Goal: Task Accomplishment & Management: Use online tool/utility

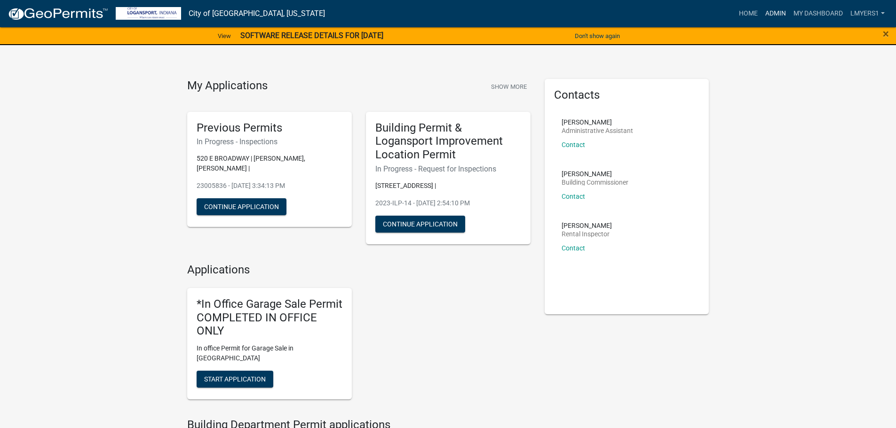
click at [771, 19] on link "Admin" at bounding box center [775, 14] width 28 height 18
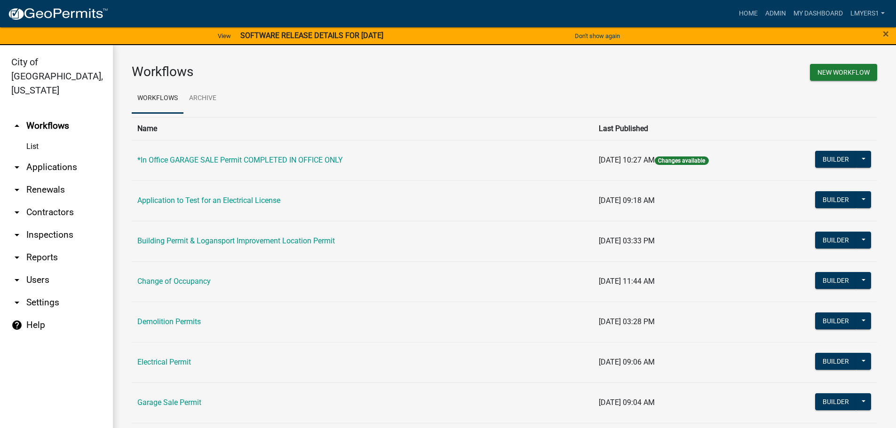
click at [53, 156] on link "arrow_drop_down Applications" at bounding box center [56, 167] width 113 height 23
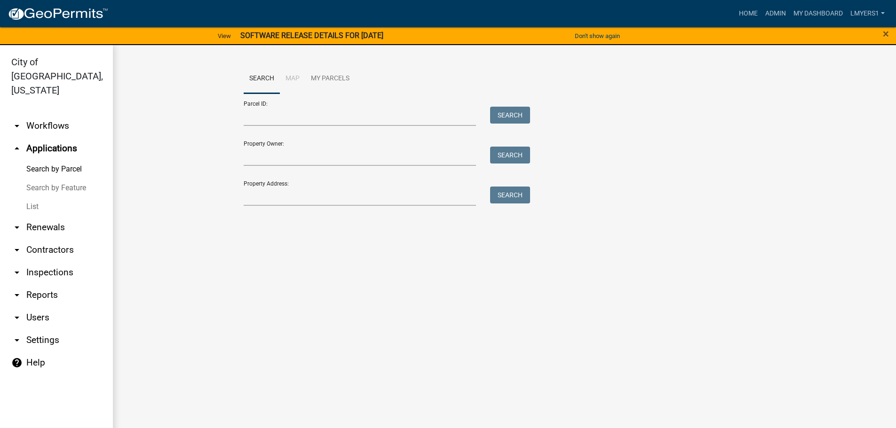
click at [34, 197] on link "List" at bounding box center [56, 206] width 113 height 19
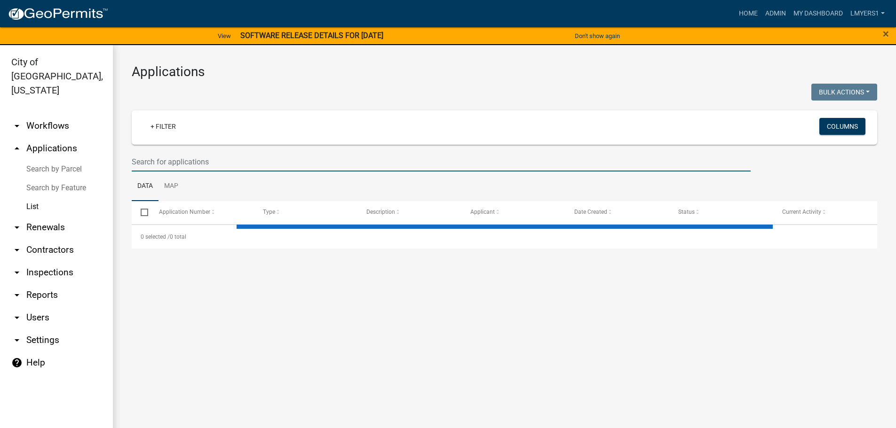
click at [167, 159] on input "text" at bounding box center [441, 161] width 619 height 19
select select "3: 100"
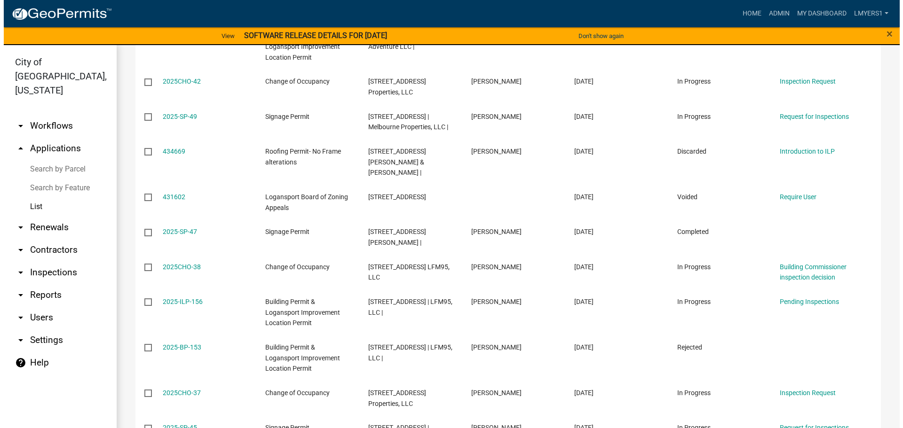
scroll to position [376, 0]
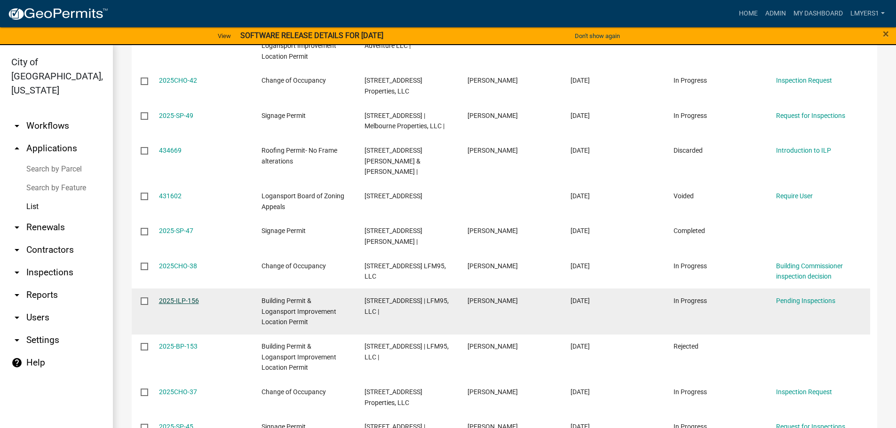
type input "W Market"
click at [175, 297] on link "2025-ILP-156" at bounding box center [179, 301] width 40 height 8
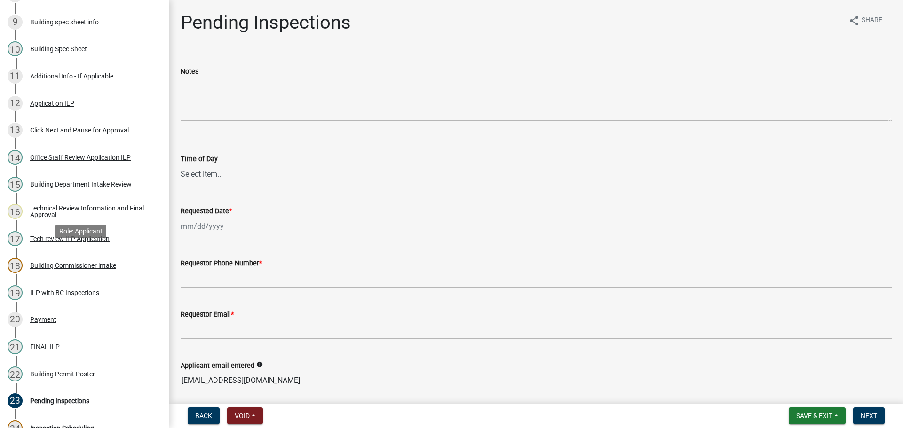
scroll to position [376, 0]
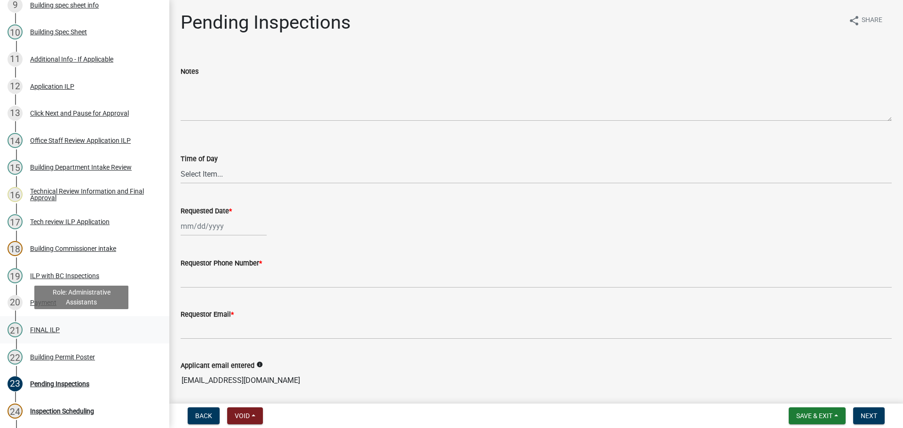
click at [56, 327] on div "FINAL ILP" at bounding box center [45, 330] width 30 height 7
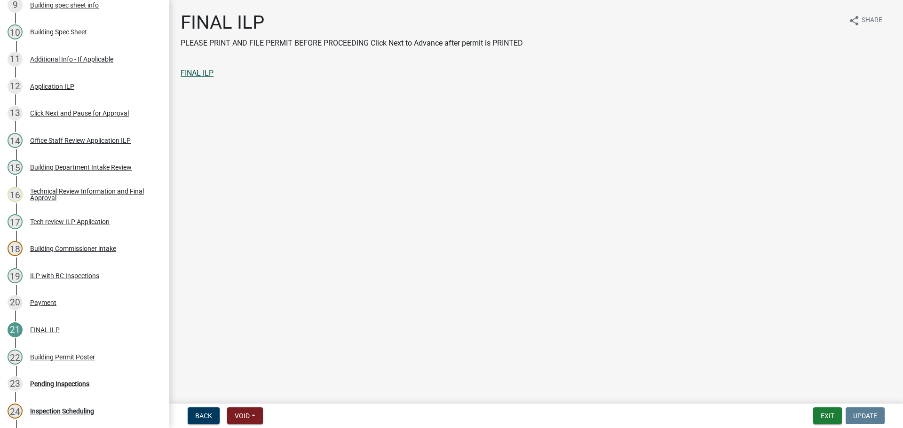
click at [208, 73] on link "FINAL ILP" at bounding box center [197, 73] width 33 height 9
